Goal: Transaction & Acquisition: Obtain resource

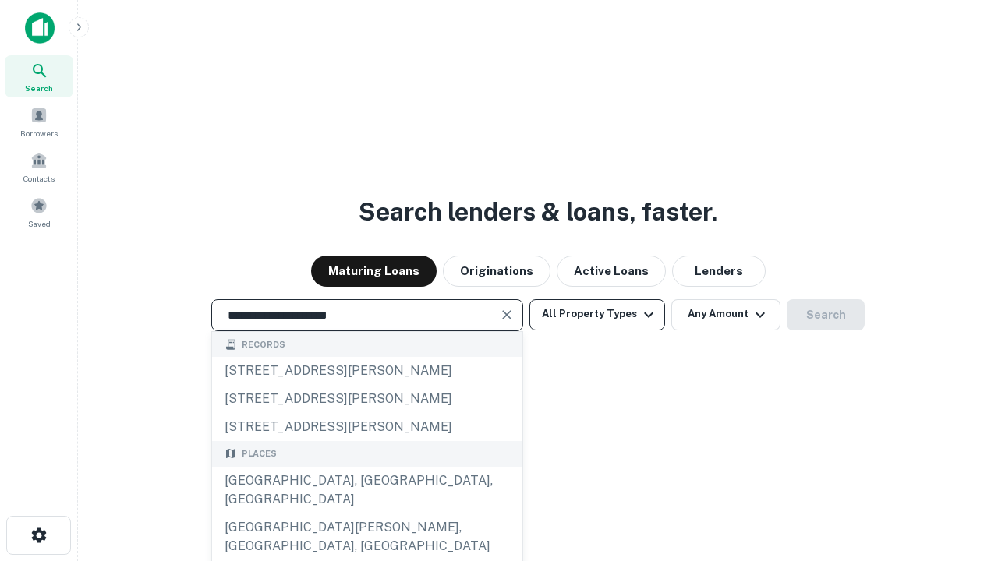
click at [366, 514] on div "Santa Monica, CA, USA" at bounding box center [367, 490] width 310 height 47
click at [597, 314] on button "All Property Types" at bounding box center [597, 314] width 136 height 31
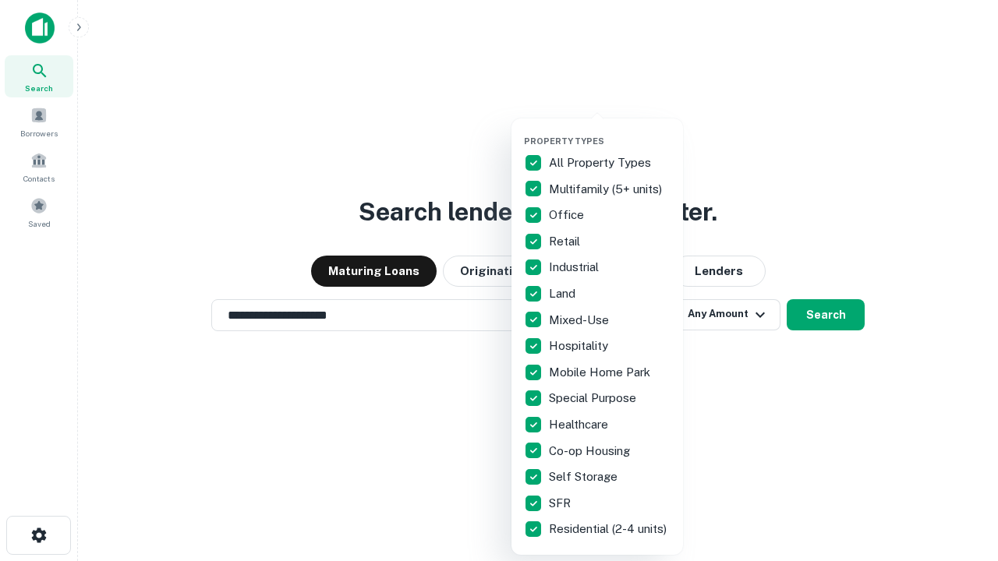
type input "**********"
click at [610, 131] on button "button" at bounding box center [609, 131] width 171 height 1
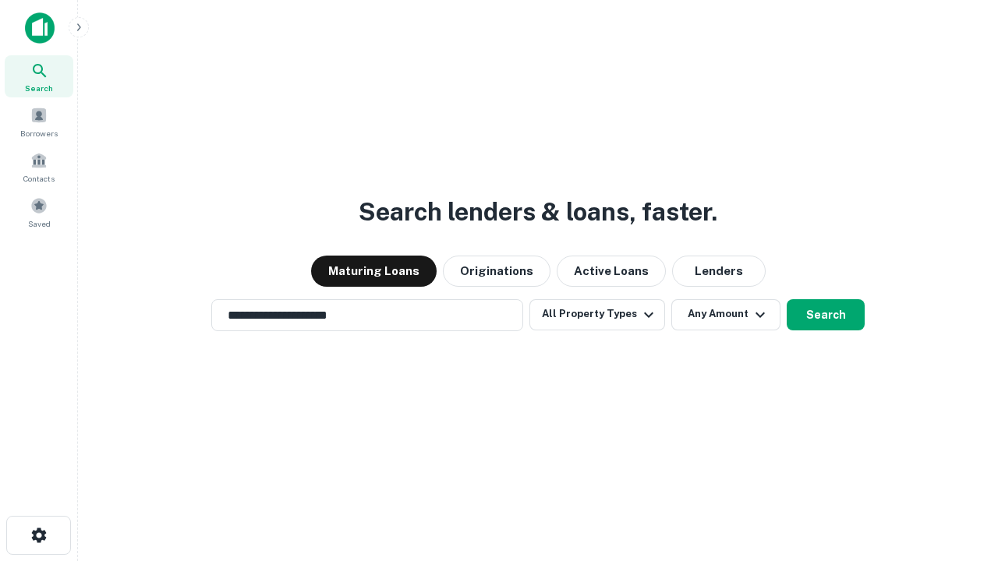
scroll to position [24, 0]
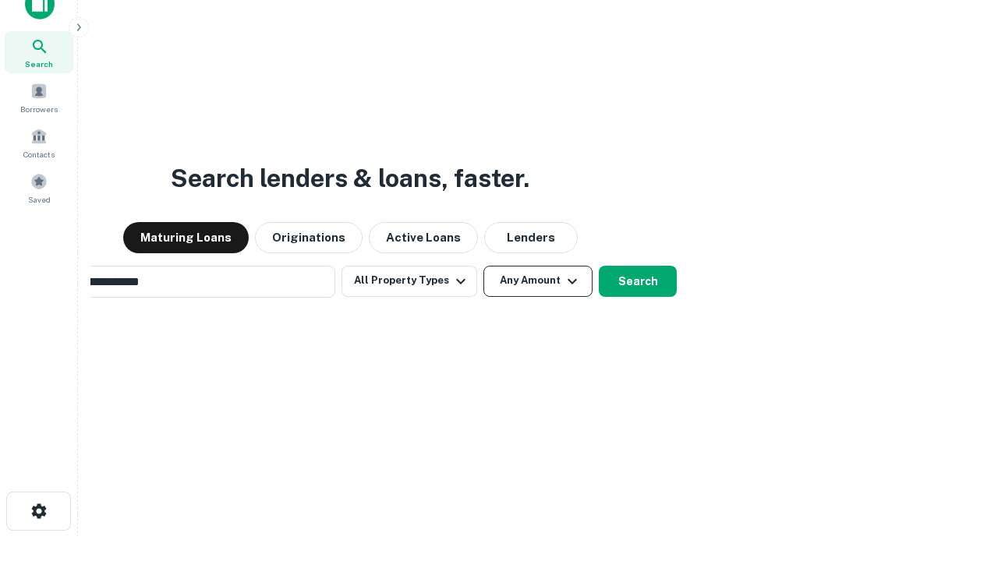
click at [483, 266] on button "Any Amount" at bounding box center [537, 281] width 109 height 31
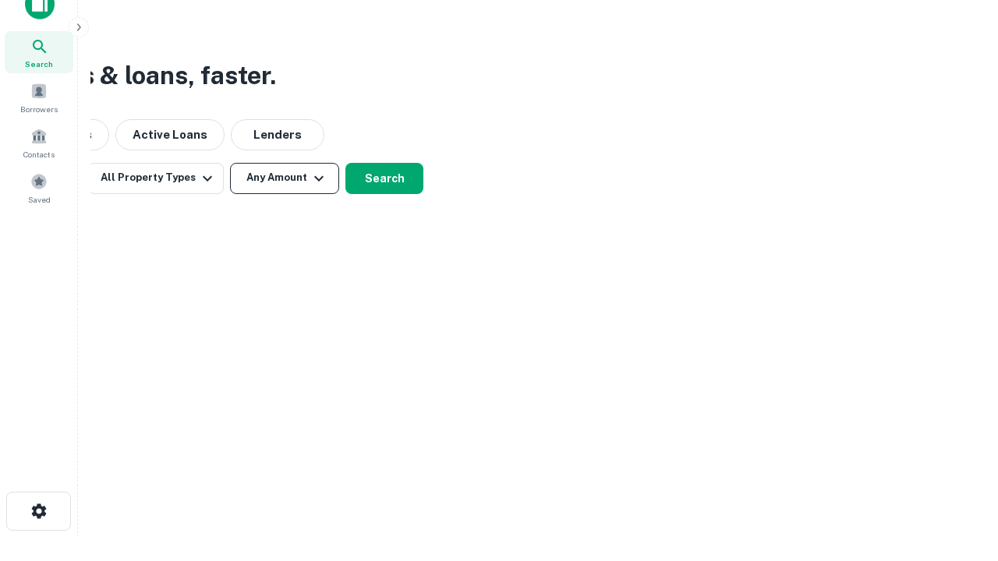
scroll to position [25, 0]
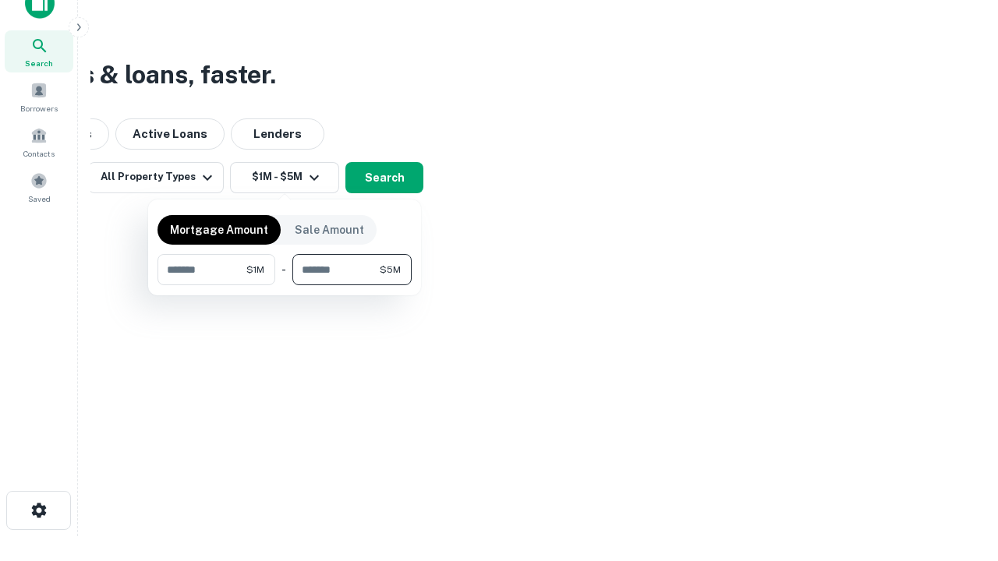
type input "*******"
click at [285, 285] on button "button" at bounding box center [284, 285] width 254 height 1
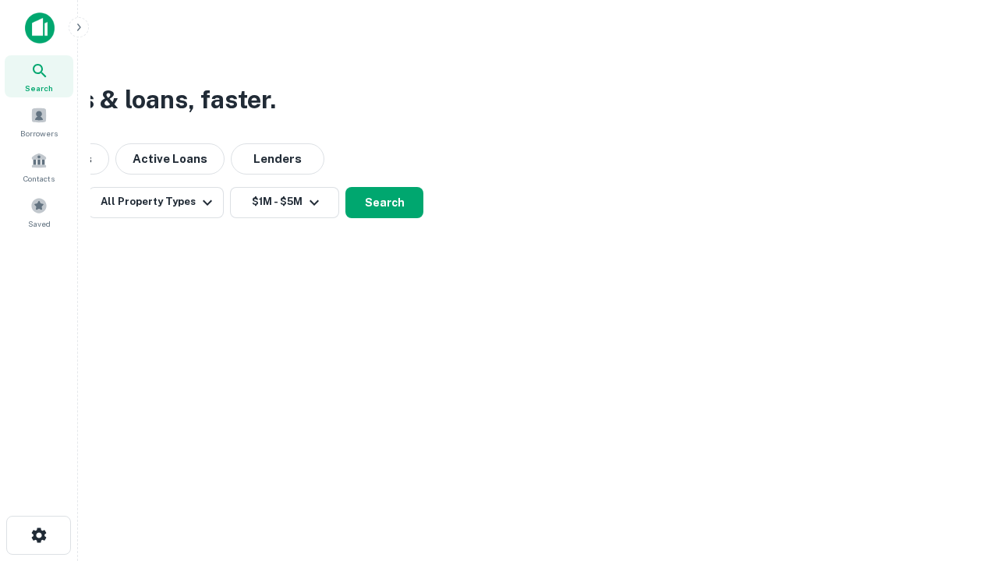
scroll to position [0, 0]
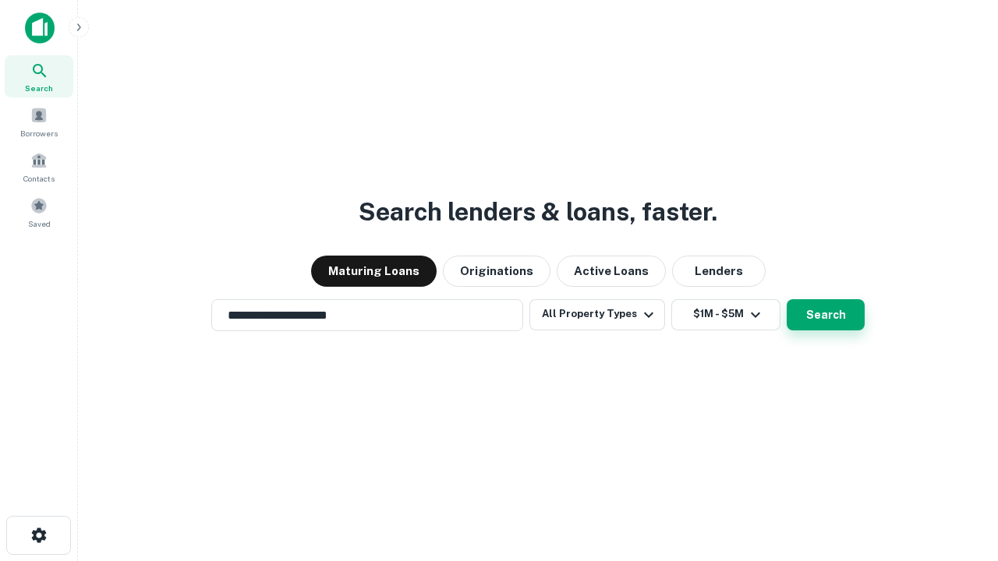
click at [786, 299] on button "Search" at bounding box center [825, 314] width 78 height 31
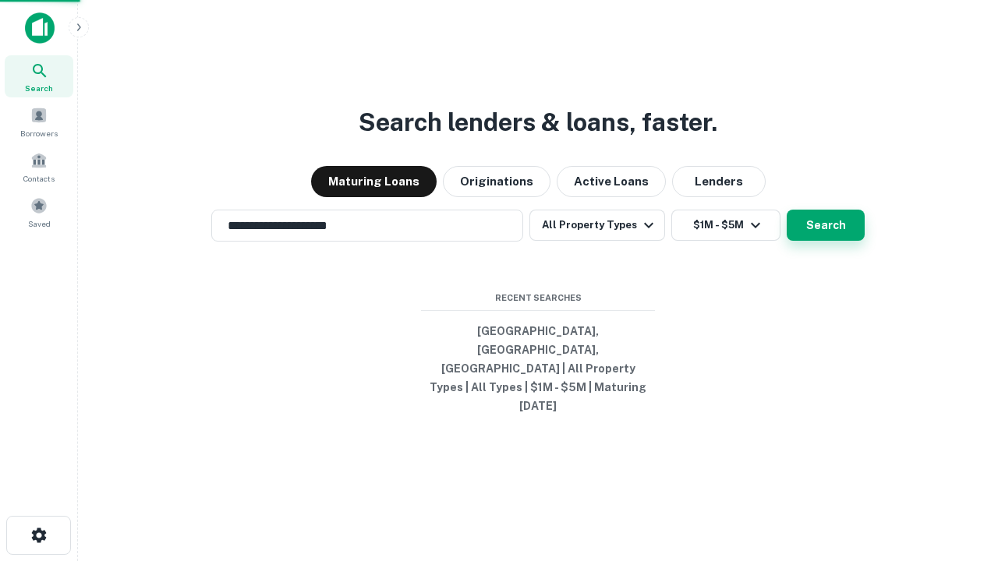
scroll to position [24, 0]
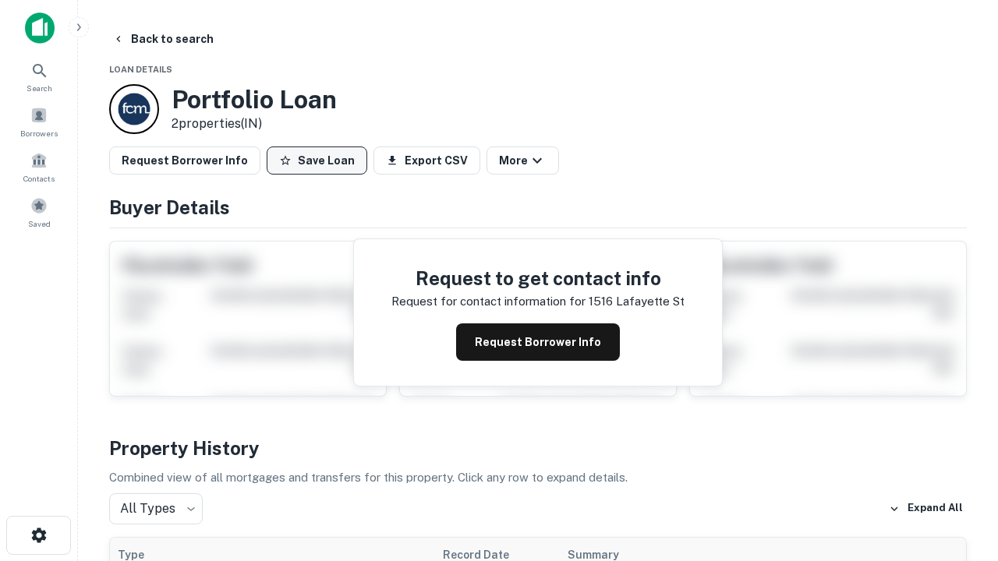
click at [316, 161] on button "Save Loan" at bounding box center [317, 161] width 101 height 28
